Goal: Information Seeking & Learning: Learn about a topic

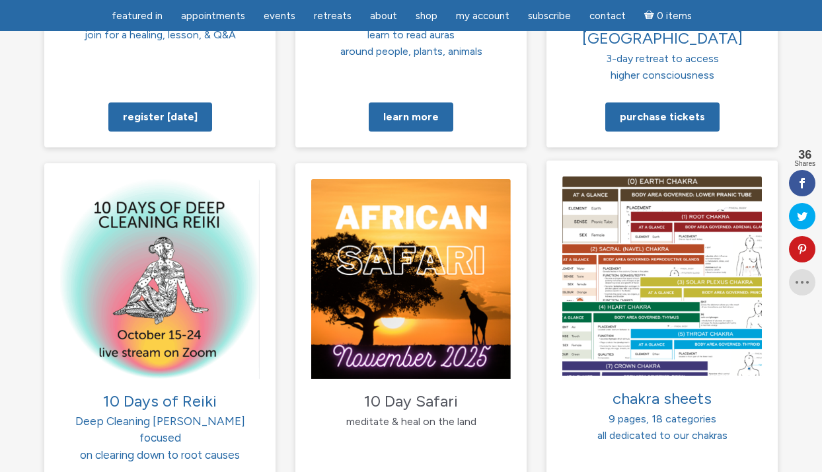
scroll to position [1309, 0]
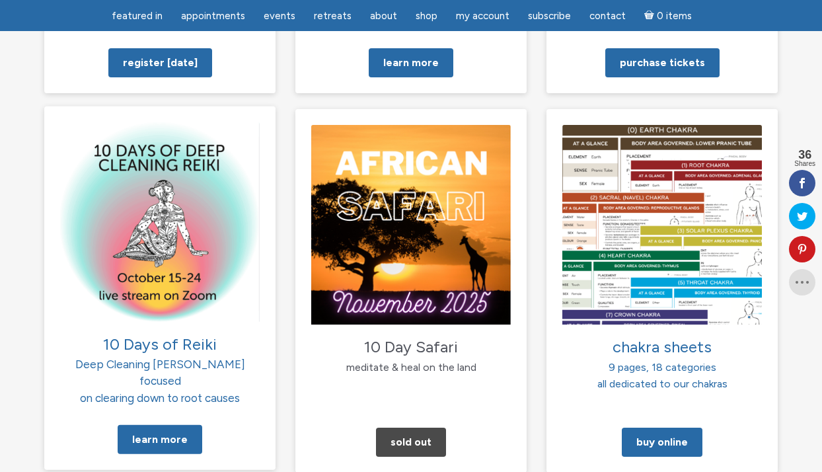
click at [147, 338] on span "10 Days of Reiki Deep Cleaning [PERSON_NAME] focused" at bounding box center [160, 362] width 170 height 49
click at [157, 425] on link "Learn More" at bounding box center [160, 439] width 85 height 29
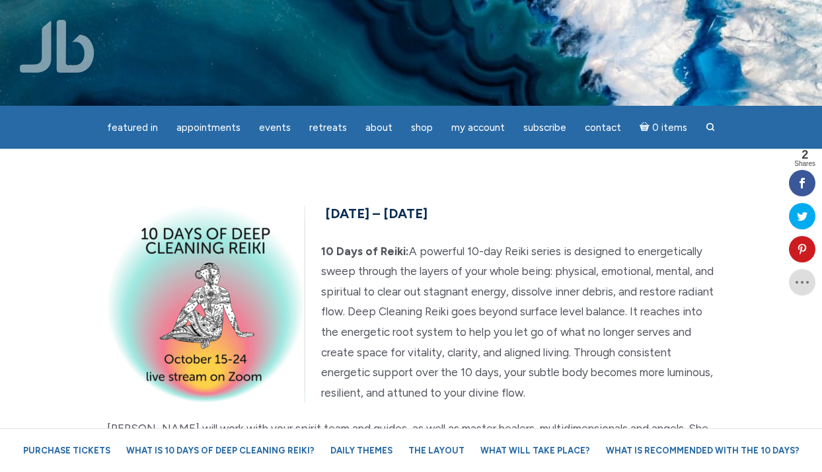
drag, startPoint x: 326, startPoint y: 210, endPoint x: 609, endPoint y: 390, distance: 335.9
click at [609, 390] on div "October 15th – 24th, 2025 10 Days of Reiki: A powerful 10-day Reiki series is d…" at bounding box center [410, 467] width 627 height 532
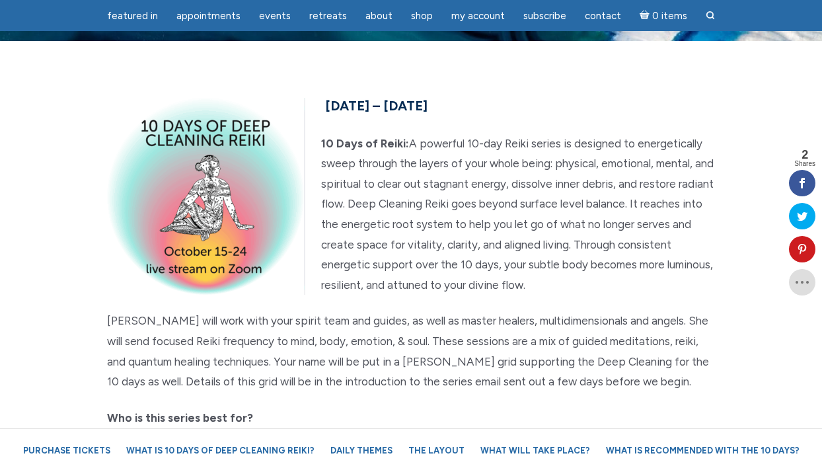
scroll to position [69, 0]
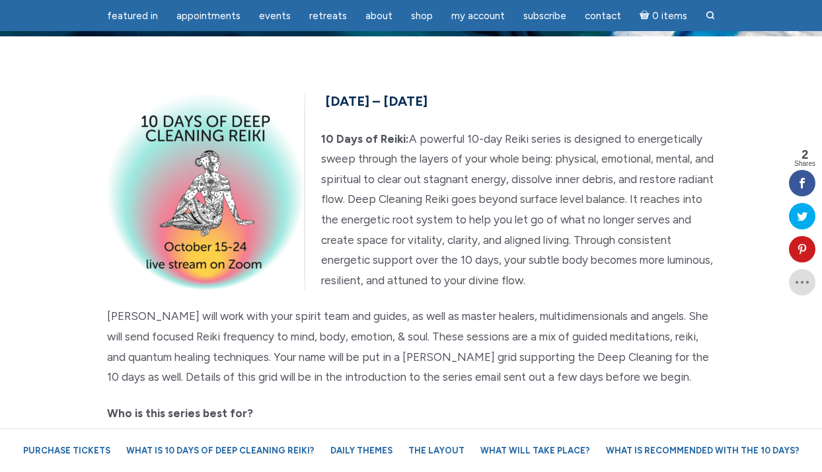
copy div "October 15th – 24th, 2025 10 Days of Reiki: A powerful 10-day Reiki series is d…"
click at [503, 66] on section "October 15th – 24th, 2025 10 Days of Reiki: A powerful 10-day Reiki series is d…" at bounding box center [411, 354] width 822 height 637
